Goal: Task Accomplishment & Management: Manage account settings

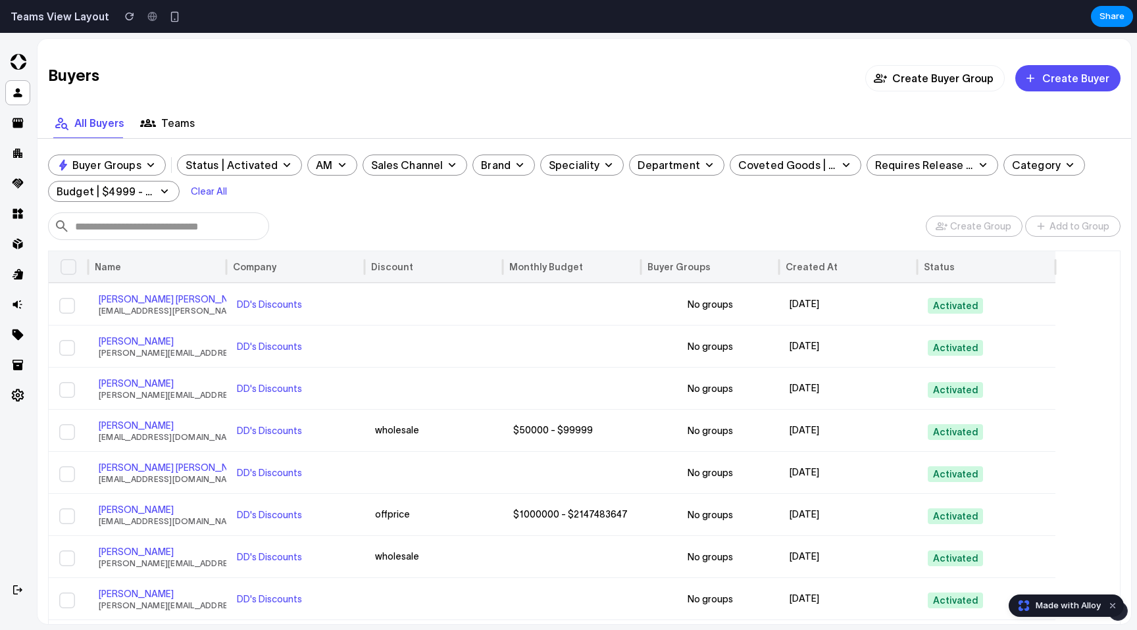
click at [468, 207] on div "Buyer Groups Status | Activated AM Sales Channel Brand Speciality Department Co…" at bounding box center [584, 198] width 1072 height 86
click at [410, 165] on p "Sales Channel" at bounding box center [407, 165] width 72 height 16
click at [287, 163] on span "Status | Activated" at bounding box center [240, 165] width 124 height 16
click at [148, 156] on div "Buyer Groups" at bounding box center [107, 165] width 118 height 21
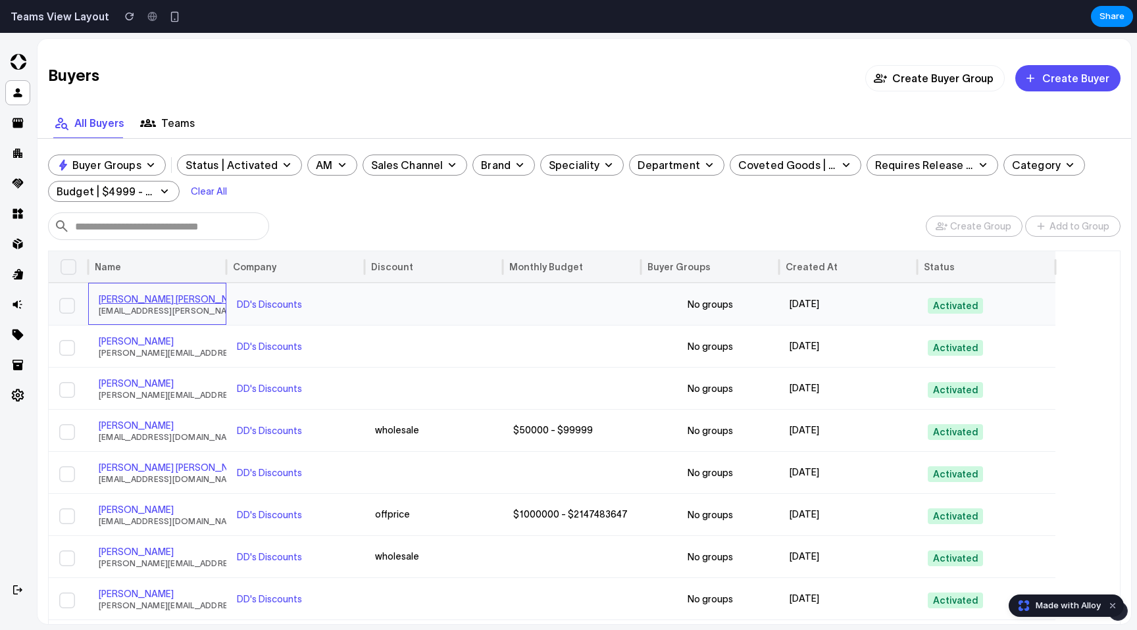
click at [150, 298] on link "[PERSON_NAME] [PERSON_NAME]" at bounding box center [175, 299] width 152 height 11
click at [430, 301] on div at bounding box center [433, 304] width 138 height 42
click at [562, 303] on div at bounding box center [572, 304] width 138 height 42
click at [673, 307] on div "No groups" at bounding box center [709, 304] width 117 height 41
click at [869, 307] on div "[DATE]" at bounding box center [848, 304] width 138 height 42
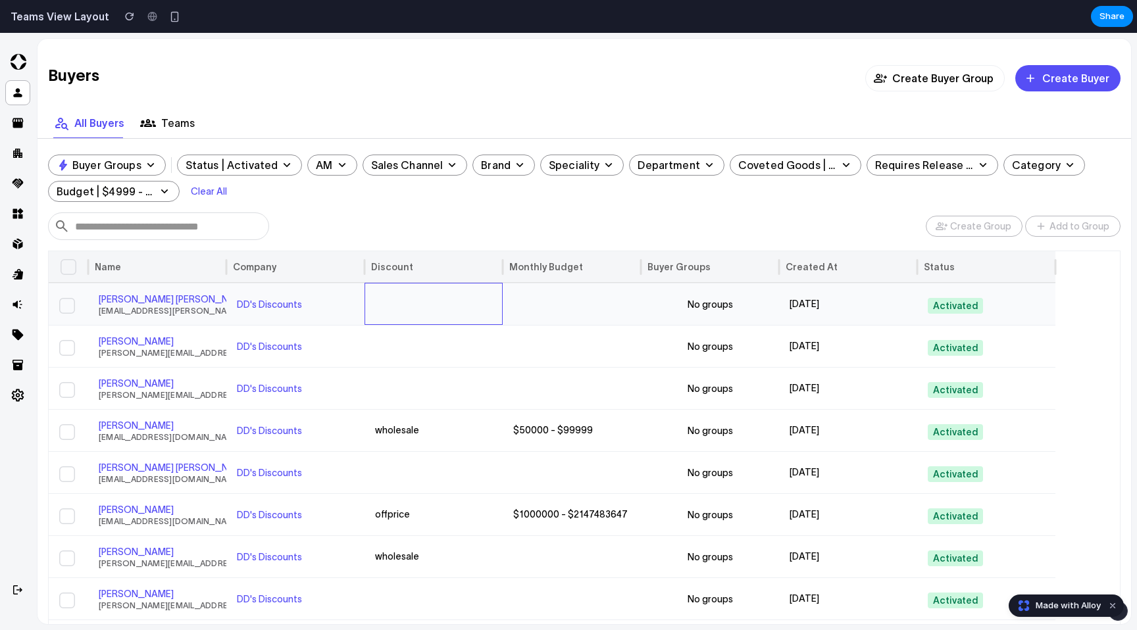
click at [419, 289] on div at bounding box center [433, 304] width 138 height 42
click at [562, 313] on div at bounding box center [572, 304] width 138 height 42
click at [288, 303] on link "DD's Discounts" at bounding box center [269, 304] width 65 height 11
click at [942, 80] on button "Create Buyer Group" at bounding box center [934, 78] width 139 height 26
